Goal: Task Accomplishment & Management: Use online tool/utility

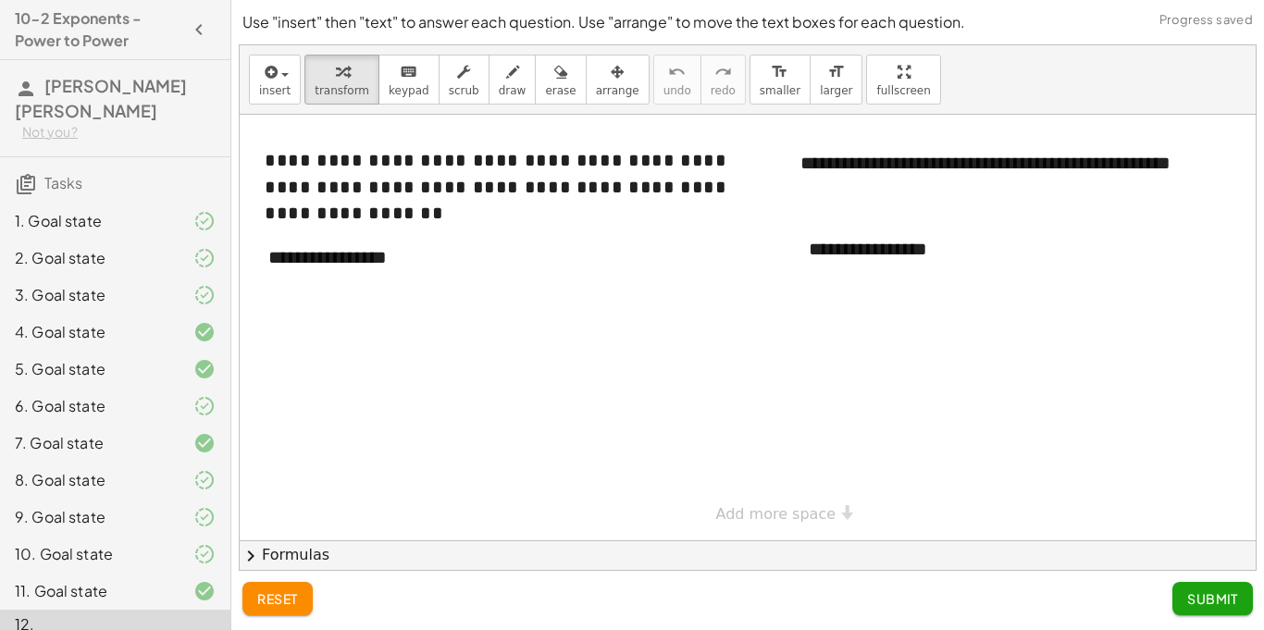
click at [446, 364] on div at bounding box center [770, 328] width 1061 height 426
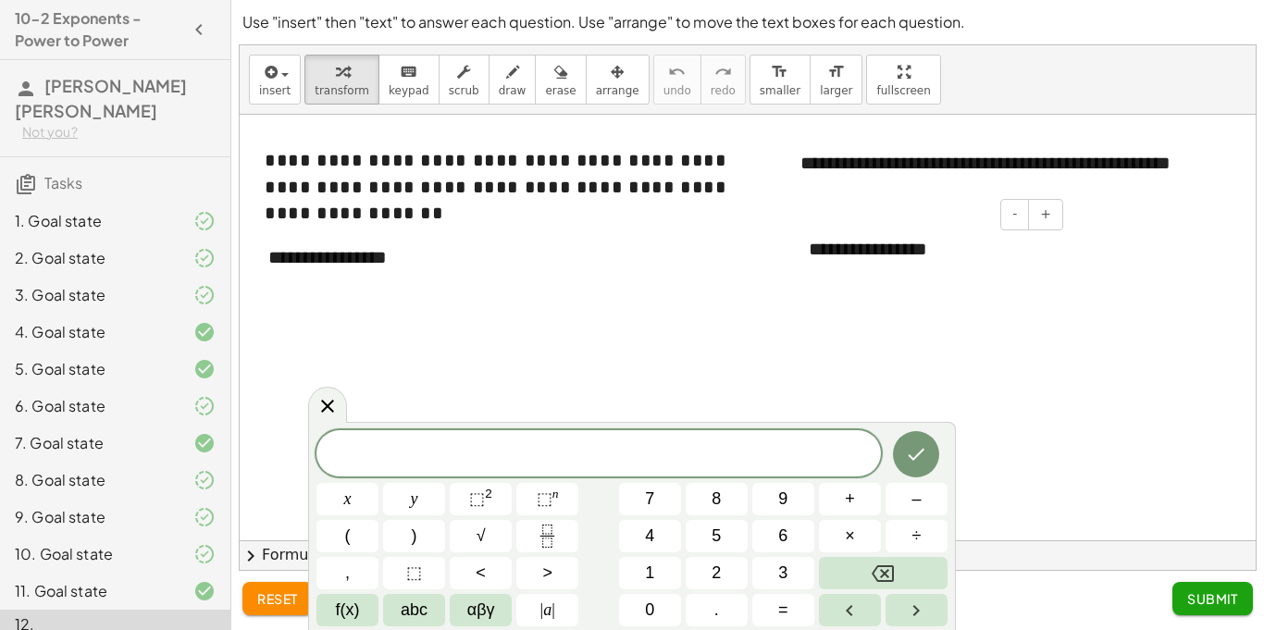
click at [898, 241] on div "**********" at bounding box center [929, 249] width 278 height 64
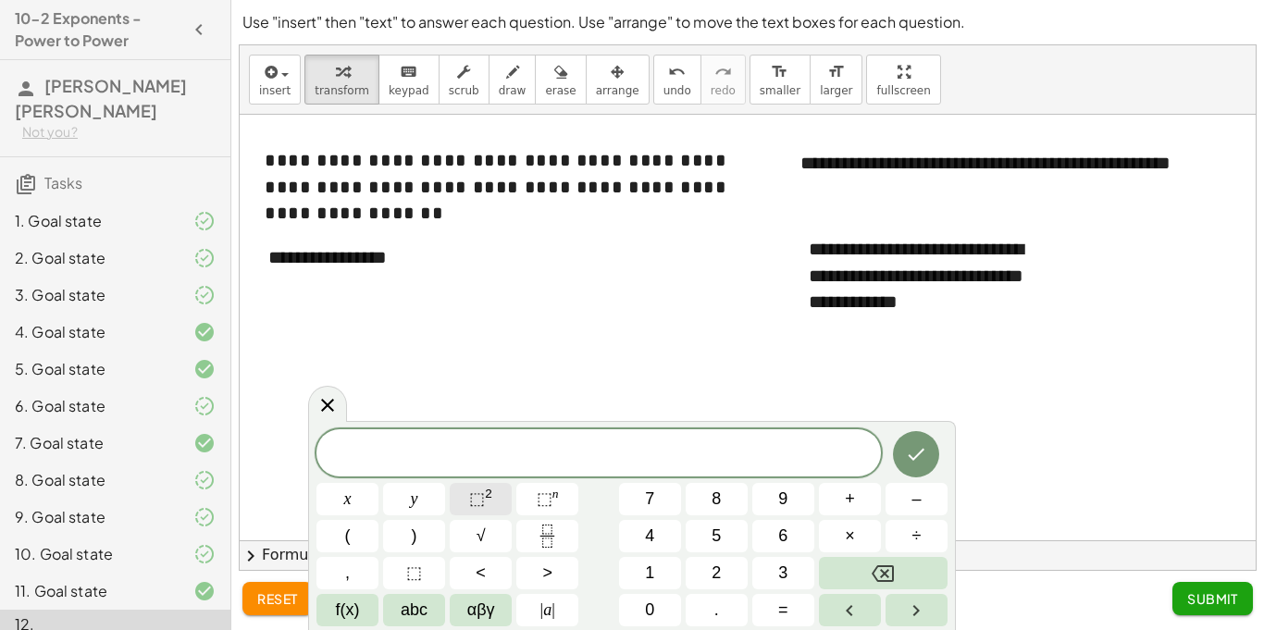
click at [488, 495] on sup "2" at bounding box center [488, 494] width 7 height 14
click at [593, 438] on span "5 ​" at bounding box center [598, 447] width 10 height 20
click at [605, 441] on span "5 ​" at bounding box center [598, 451] width 564 height 33
click at [603, 441] on span "5" at bounding box center [598, 447] width 10 height 20
click at [599, 441] on span "5" at bounding box center [598, 446] width 10 height 20
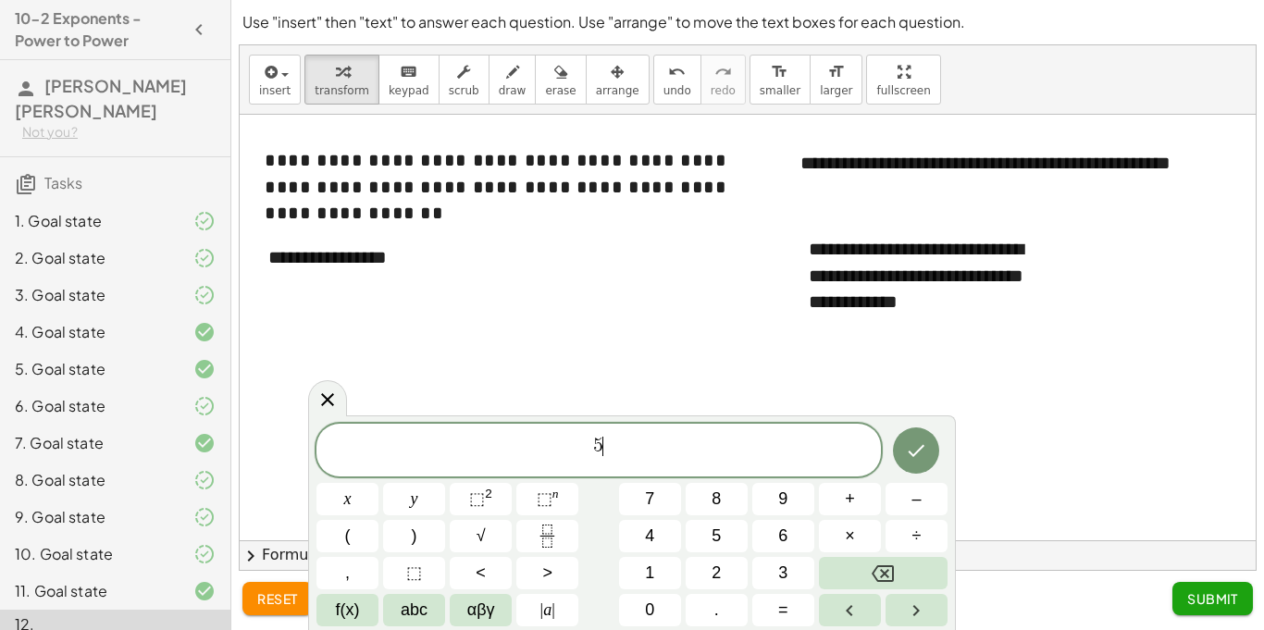
click at [599, 441] on span "5" at bounding box center [598, 446] width 10 height 20
drag, startPoint x: 612, startPoint y: 448, endPoint x: 581, endPoint y: 443, distance: 31.8
click at [581, 443] on span "5" at bounding box center [598, 451] width 564 height 33
click at [927, 308] on div "**********" at bounding box center [929, 275] width 278 height 117
click at [1036, 219] on button "+" at bounding box center [1045, 214] width 35 height 31
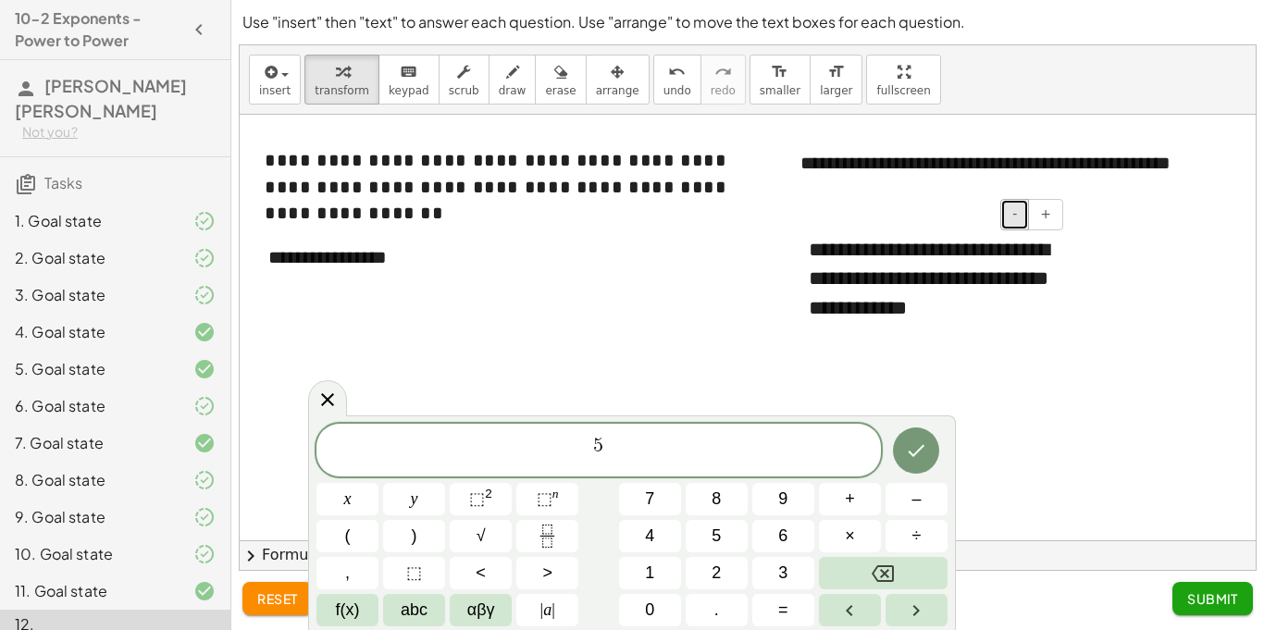
click at [1021, 218] on button "-" at bounding box center [1014, 214] width 29 height 31
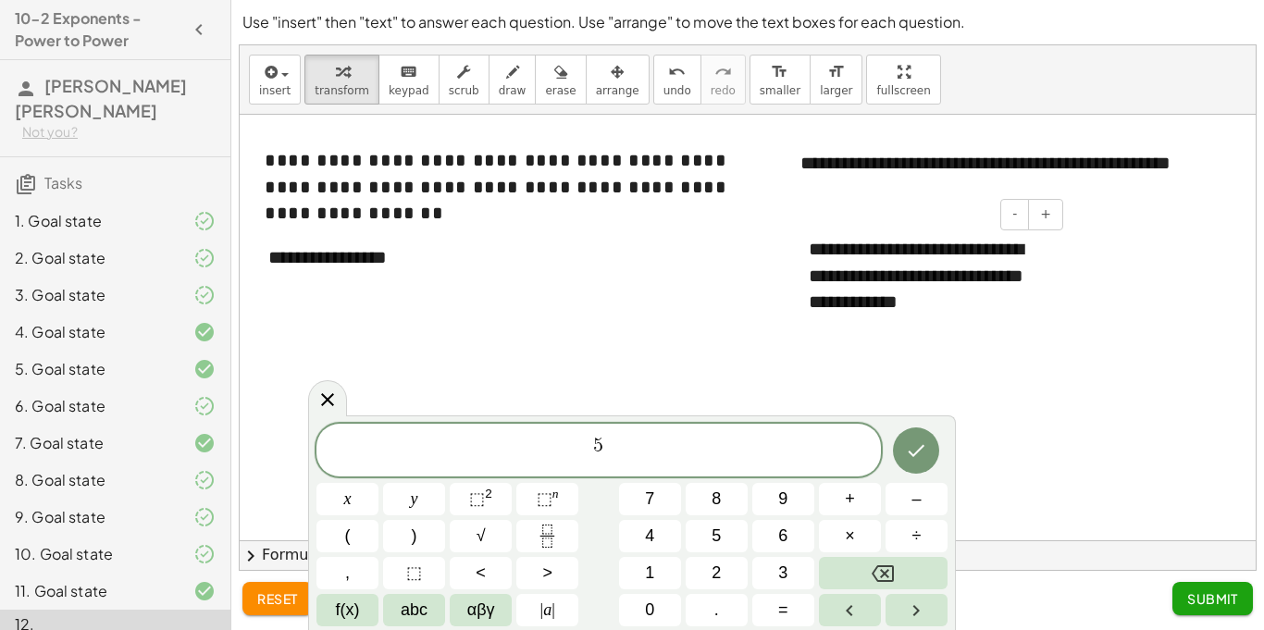
click at [947, 298] on div "**********" at bounding box center [929, 275] width 278 height 117
drag, startPoint x: 940, startPoint y: 301, endPoint x: 923, endPoint y: 299, distance: 16.8
click at [923, 299] on div "**********" at bounding box center [929, 275] width 278 height 117
click at [920, 450] on icon "Done" at bounding box center [916, 451] width 17 height 12
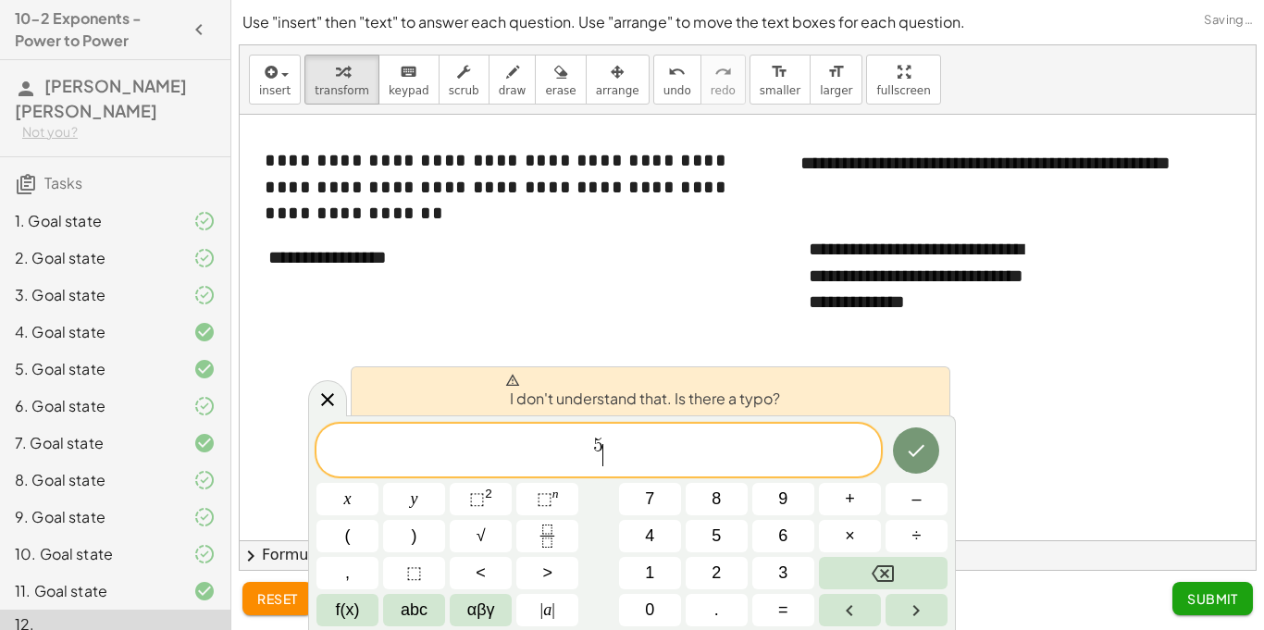
click at [657, 453] on span "5 ​" at bounding box center [598, 451] width 564 height 33
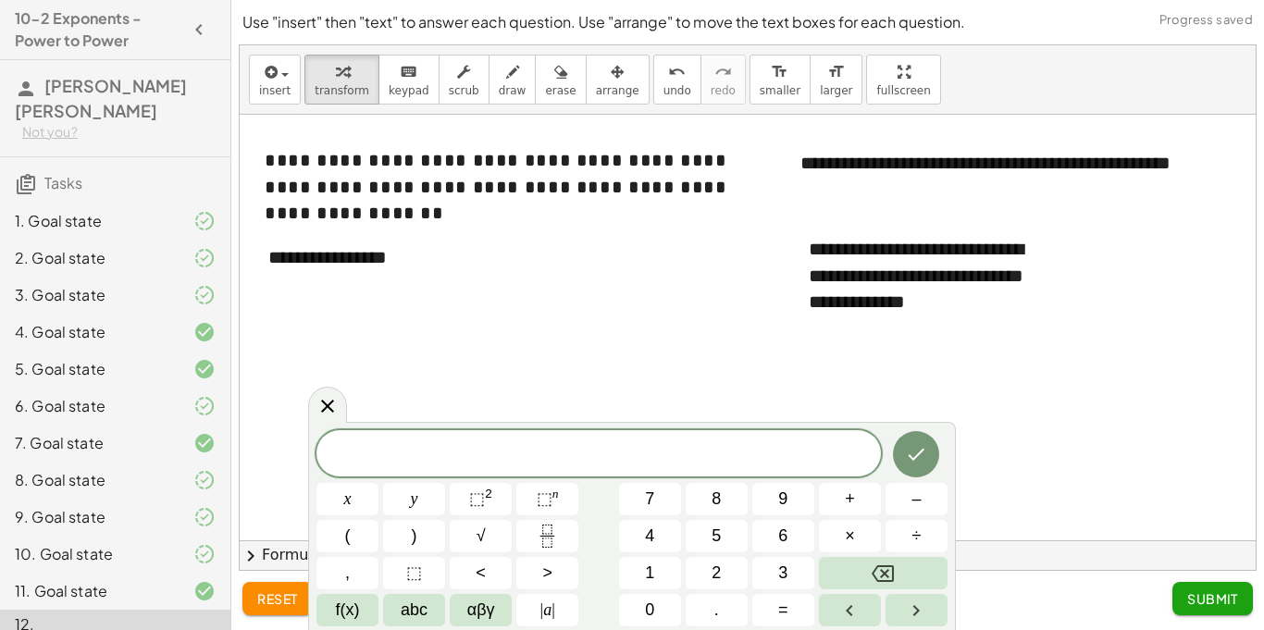
scroll to position [1, 0]
click at [490, 493] on sup "2" at bounding box center [488, 494] width 7 height 14
click at [920, 456] on icon "Done" at bounding box center [916, 450] width 22 height 22
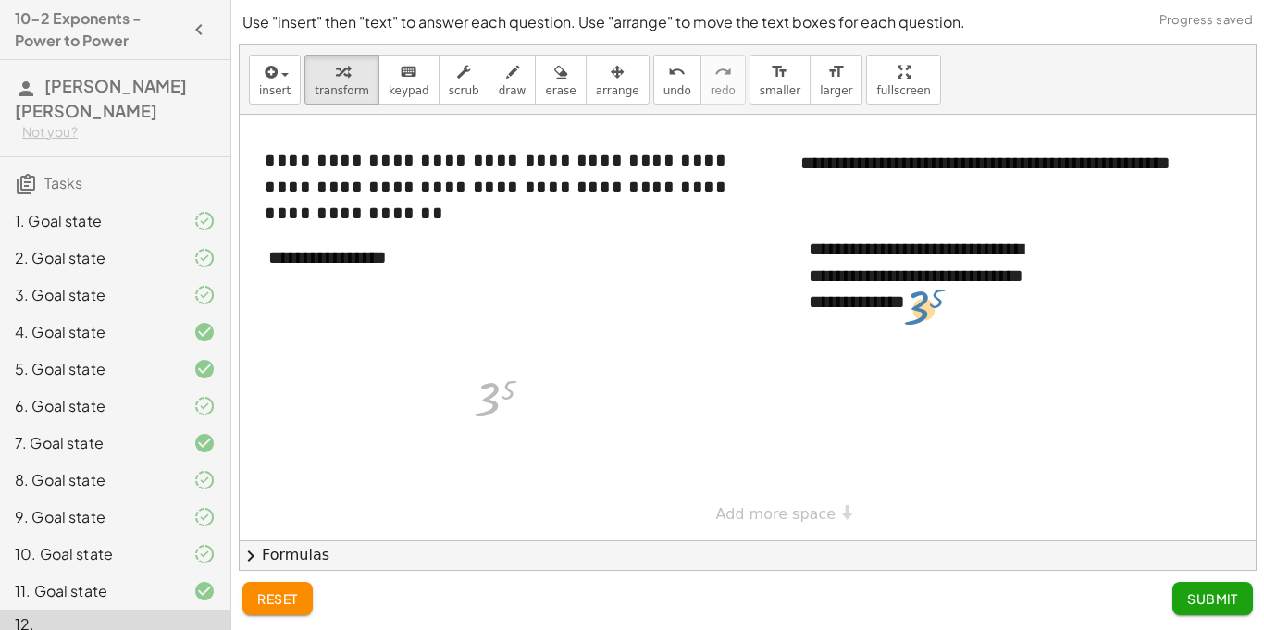
drag, startPoint x: 494, startPoint y: 405, endPoint x: 925, endPoint y: 313, distance: 440.9
drag, startPoint x: 493, startPoint y: 391, endPoint x: 978, endPoint y: 433, distance: 486.5
click at [978, 433] on div at bounding box center [770, 328] width 1061 height 426
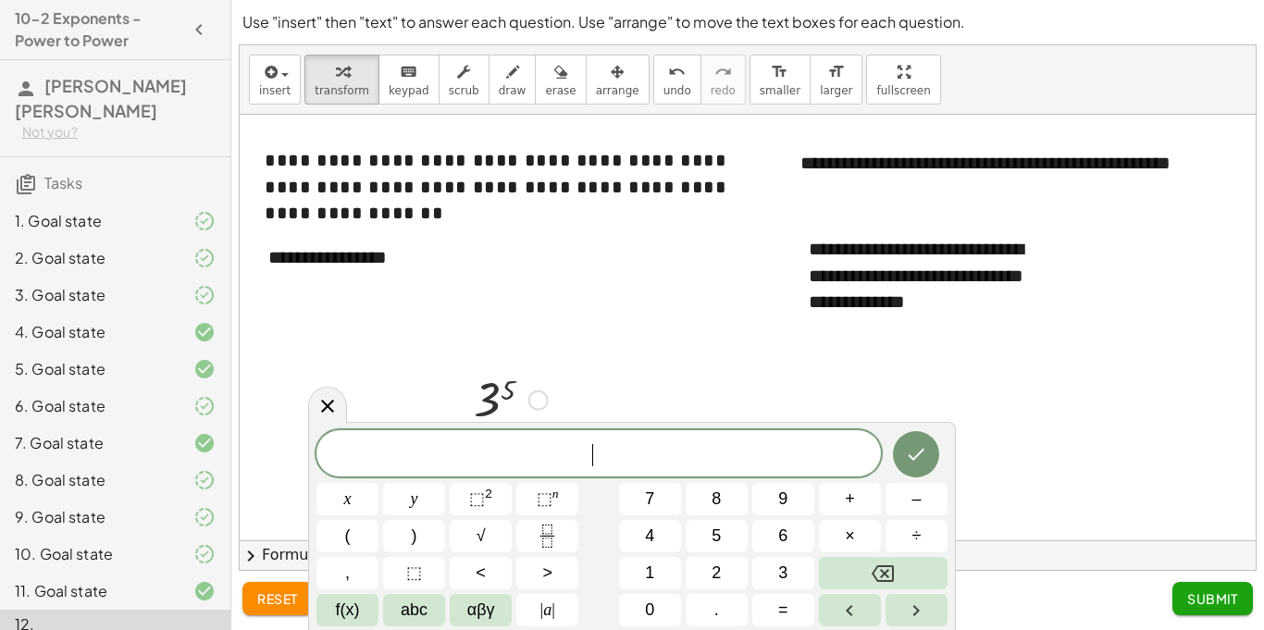
click at [503, 408] on div at bounding box center [510, 398] width 93 height 61
click at [496, 403] on div at bounding box center [511, 398] width 129 height 61
click at [320, 409] on icon at bounding box center [327, 405] width 22 height 22
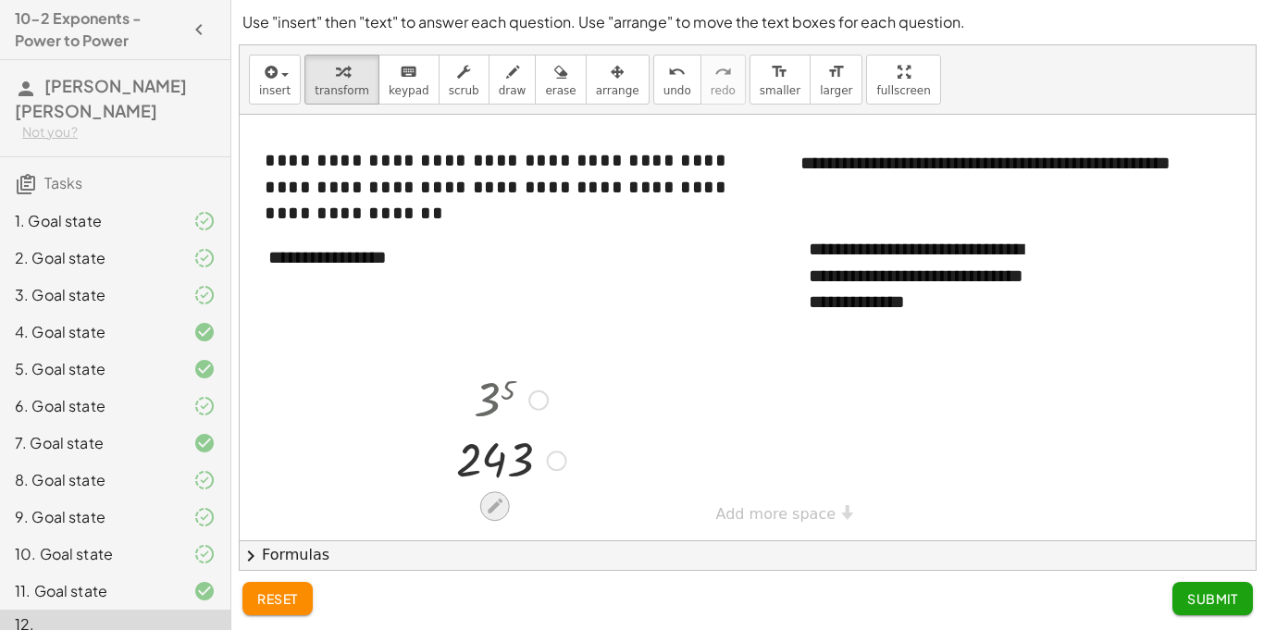
click at [499, 494] on div at bounding box center [495, 506] width 30 height 30
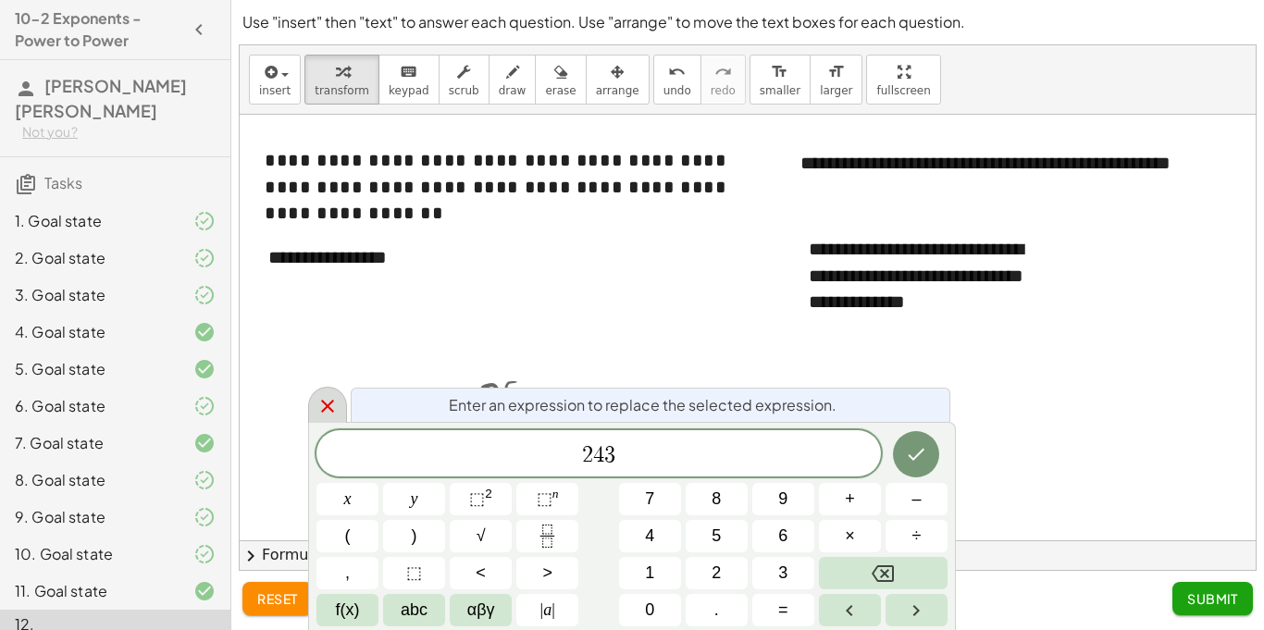
click at [321, 405] on icon at bounding box center [327, 406] width 22 height 22
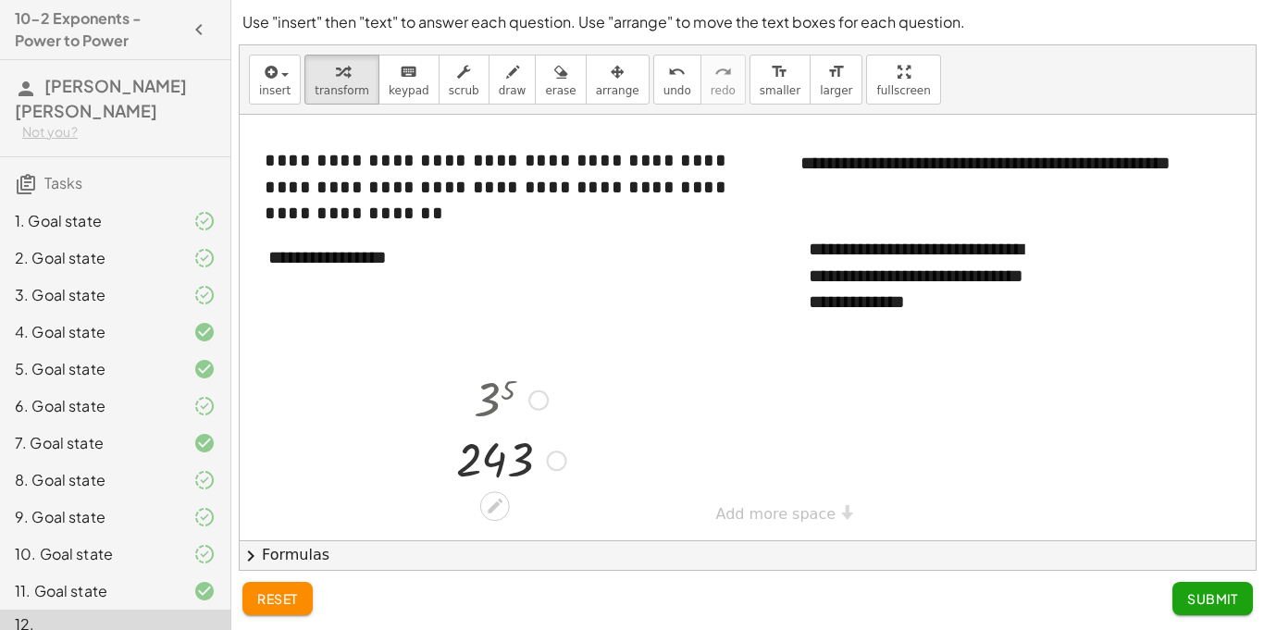
click at [537, 399] on div at bounding box center [538, 400] width 20 height 20
click at [454, 610] on div "reset Submit" at bounding box center [747, 598] width 1010 height 33
click at [551, 69] on div "button" at bounding box center [560, 71] width 31 height 22
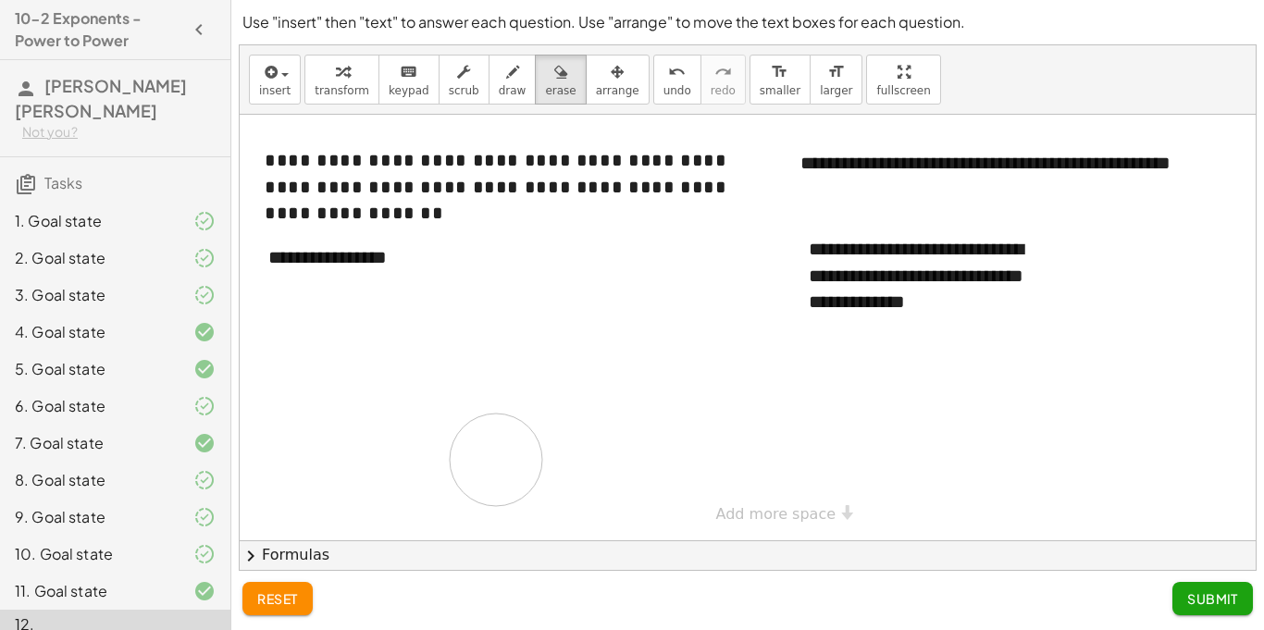
drag, startPoint x: 479, startPoint y: 407, endPoint x: 495, endPoint y: 460, distance: 55.0
click at [495, 460] on div at bounding box center [770, 328] width 1061 height 426
click at [478, 389] on div at bounding box center [770, 328] width 1061 height 426
drag, startPoint x: 493, startPoint y: 381, endPoint x: 573, endPoint y: 470, distance: 119.2
click at [573, 470] on div at bounding box center [770, 328] width 1061 height 426
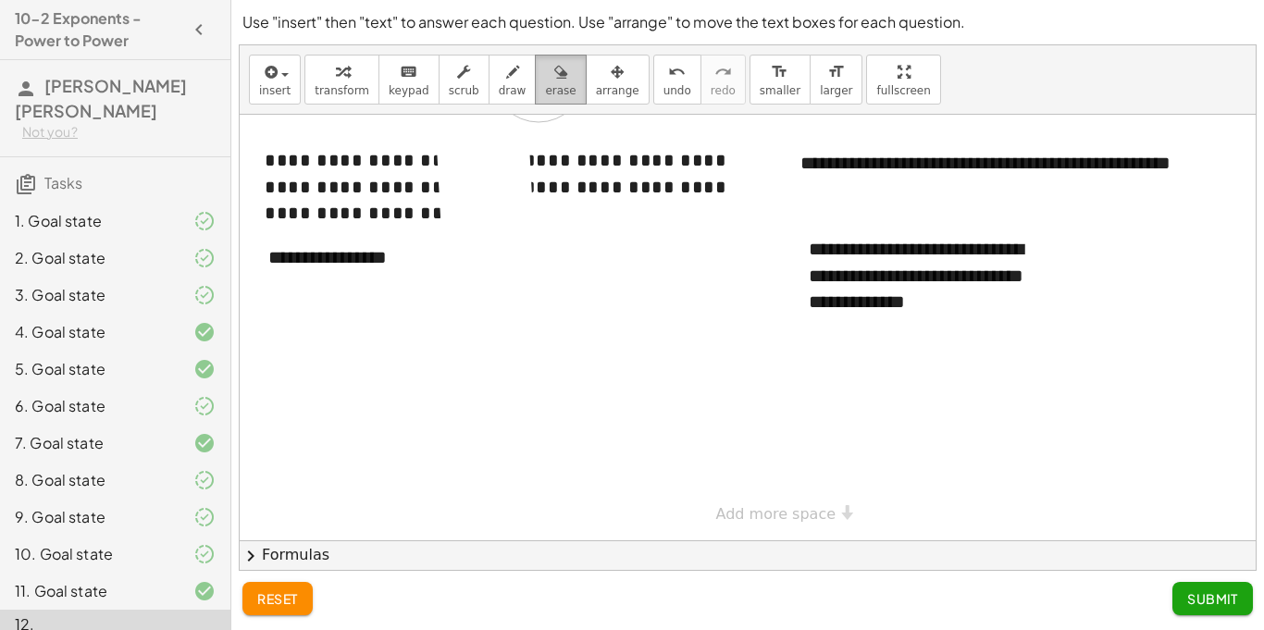
drag, startPoint x: 573, startPoint y: 470, endPoint x: 538, endPoint y: 78, distance: 393.7
click at [538, 78] on div "**********" at bounding box center [748, 307] width 1016 height 525
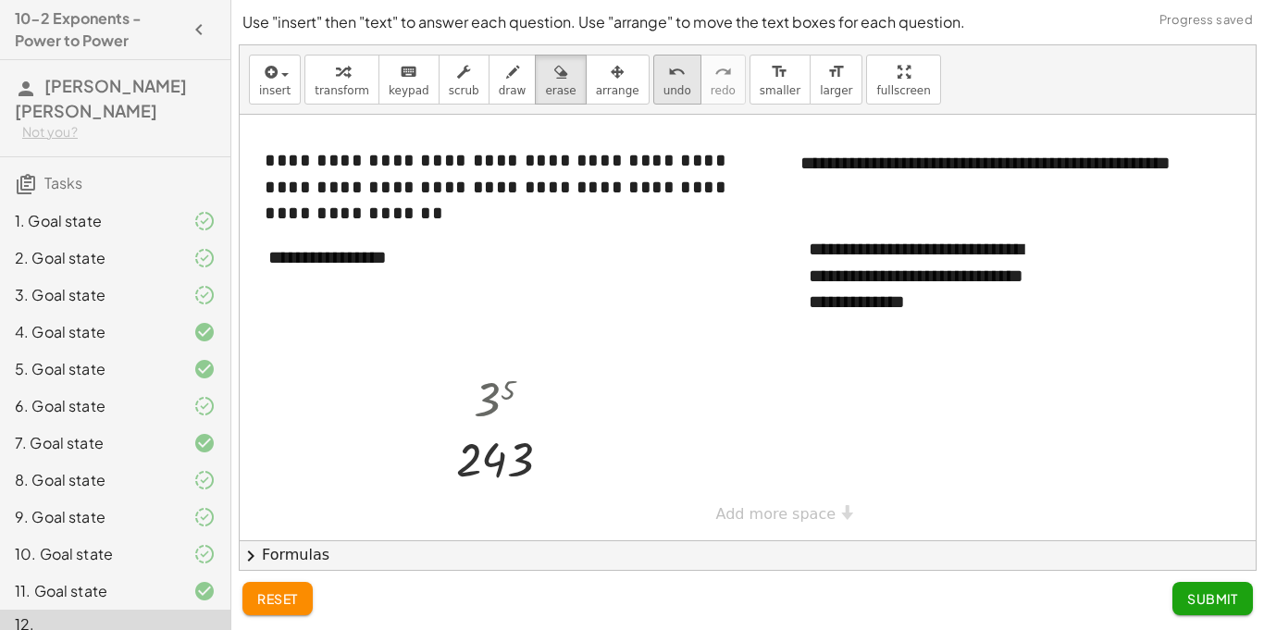
click at [663, 84] on span "undo" at bounding box center [677, 90] width 28 height 13
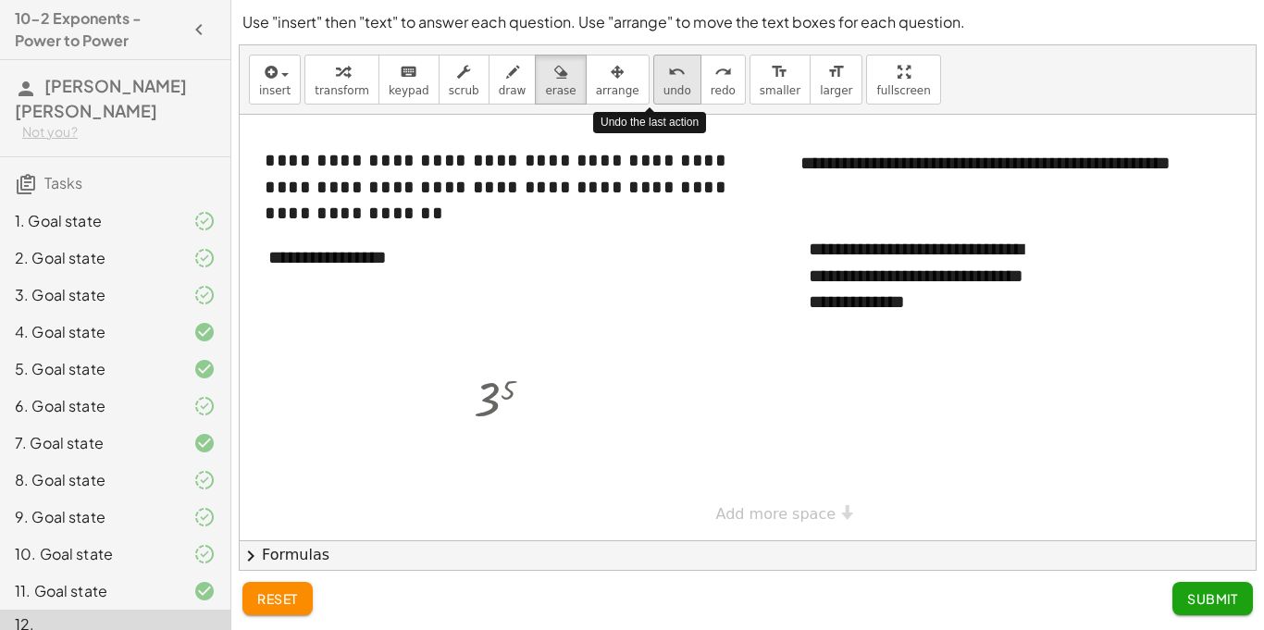
click at [663, 84] on span "undo" at bounding box center [677, 90] width 28 height 13
click at [714, 79] on icon "redo" at bounding box center [723, 72] width 18 height 22
click at [624, 61] on div "insert select one: Math Expression Function Text Youtube Video Graphing Geometr…" at bounding box center [748, 79] width 1016 height 69
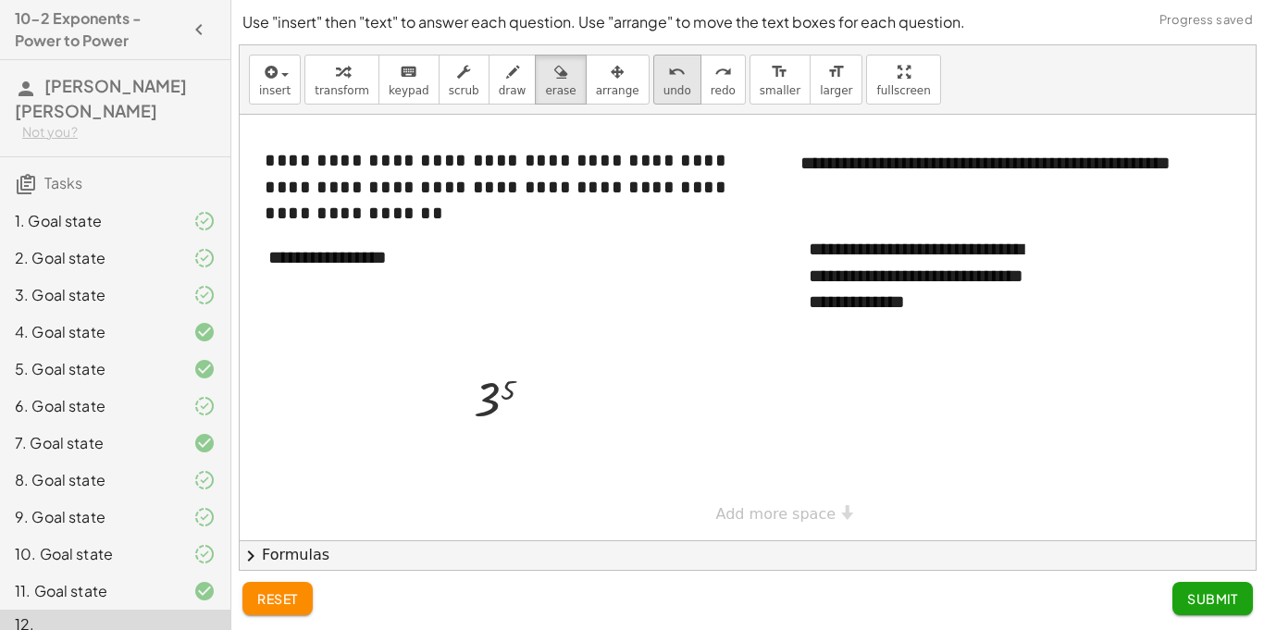
click at [663, 66] on div "undo" at bounding box center [677, 71] width 28 height 22
click at [486, 388] on div at bounding box center [770, 328] width 1061 height 426
click at [487, 388] on div at bounding box center [770, 328] width 1061 height 426
drag, startPoint x: 487, startPoint y: 388, endPoint x: 584, endPoint y: 445, distance: 112.8
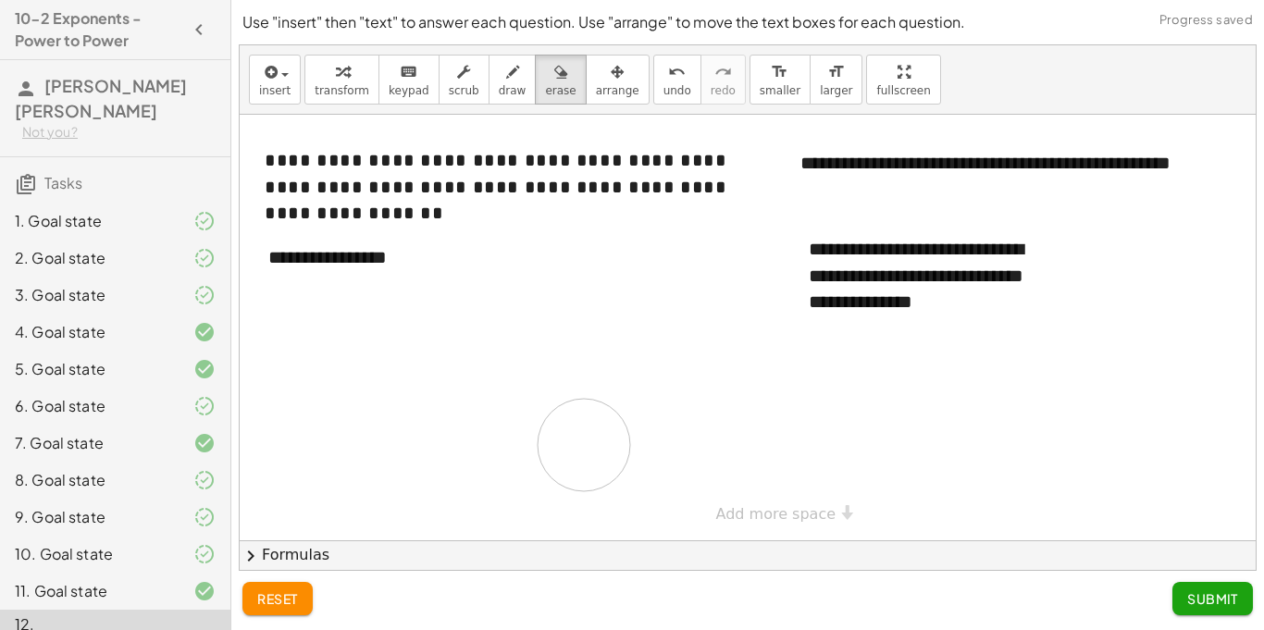
click at [584, 445] on div at bounding box center [770, 328] width 1061 height 426
click at [955, 275] on div at bounding box center [770, 328] width 1061 height 426
click at [956, 293] on div at bounding box center [770, 328] width 1061 height 426
click at [940, 300] on div at bounding box center [770, 328] width 1061 height 426
click at [937, 297] on div at bounding box center [770, 328] width 1061 height 426
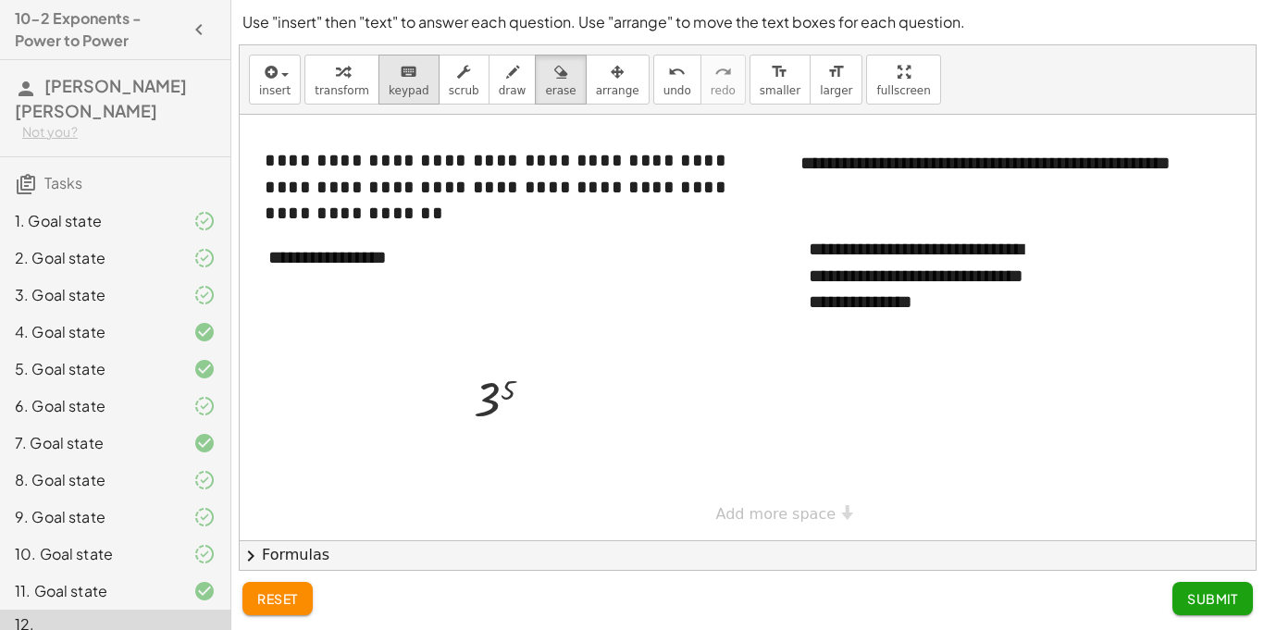
click at [414, 87] on span "keypad" at bounding box center [409, 90] width 41 height 13
click at [930, 303] on div "**********" at bounding box center [929, 275] width 278 height 117
click at [960, 300] on div "**********" at bounding box center [929, 275] width 278 height 117
click at [995, 306] on div "**********" at bounding box center [929, 275] width 278 height 117
click at [145, 314] on div "2. Goal state" at bounding box center [115, 332] width 230 height 37
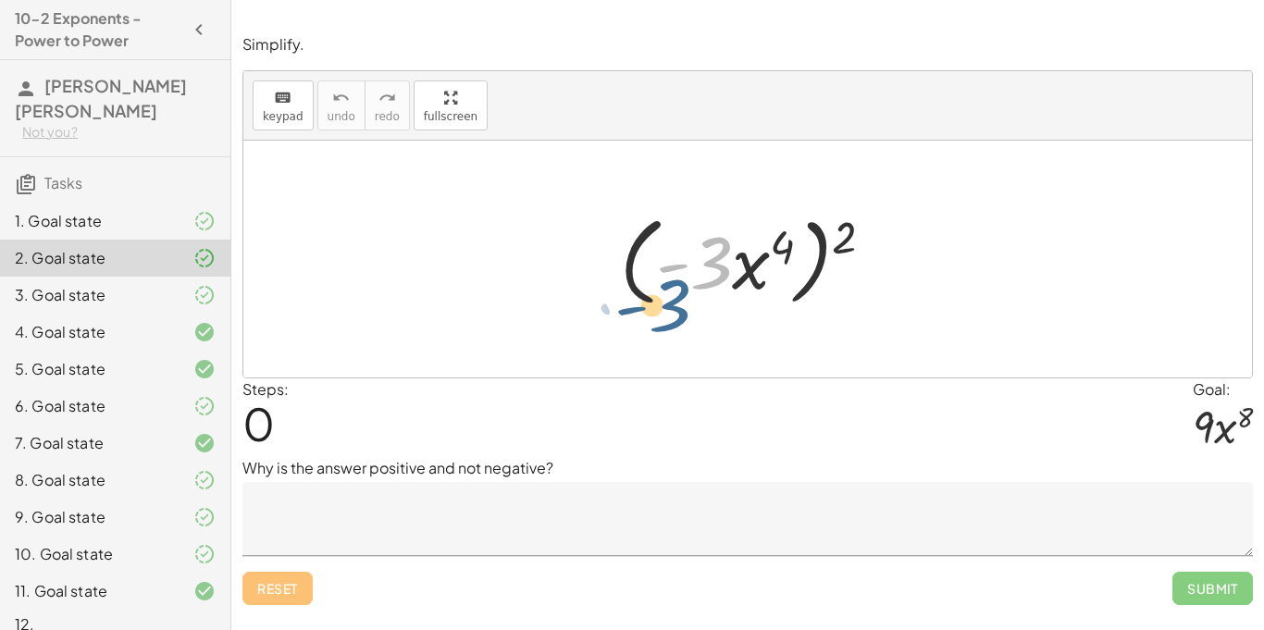
drag, startPoint x: 703, startPoint y: 219, endPoint x: 661, endPoint y: 262, distance: 59.5
click at [661, 262] on div at bounding box center [754, 259] width 287 height 106
click at [167, 284] on div at bounding box center [190, 295] width 52 height 22
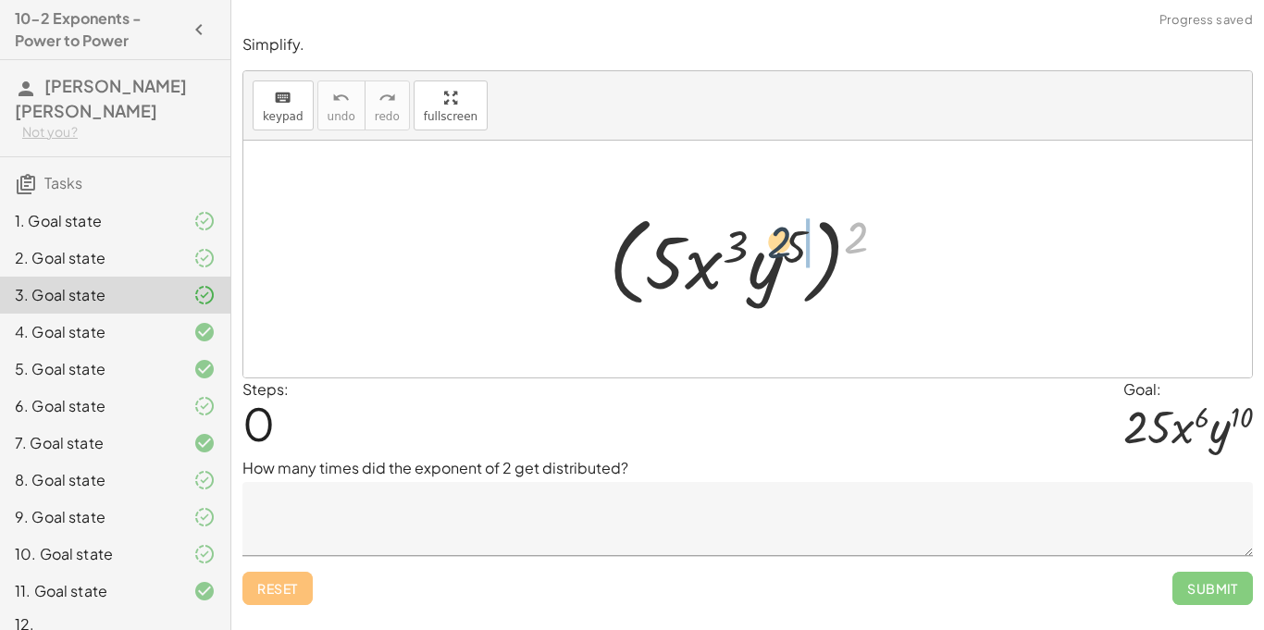
drag, startPoint x: 860, startPoint y: 221, endPoint x: 762, endPoint y: 226, distance: 98.2
click at [762, 226] on div at bounding box center [754, 259] width 310 height 106
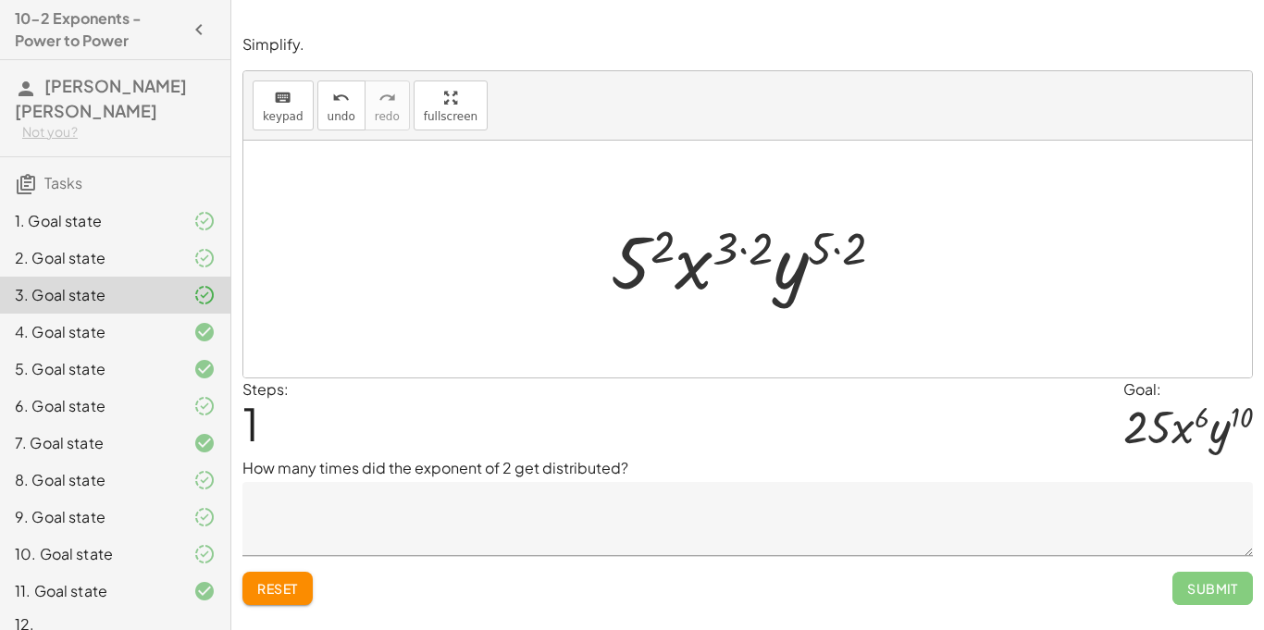
click at [140, 210] on div "1. Goal state" at bounding box center [89, 221] width 149 height 22
